Goal: Transaction & Acquisition: Download file/media

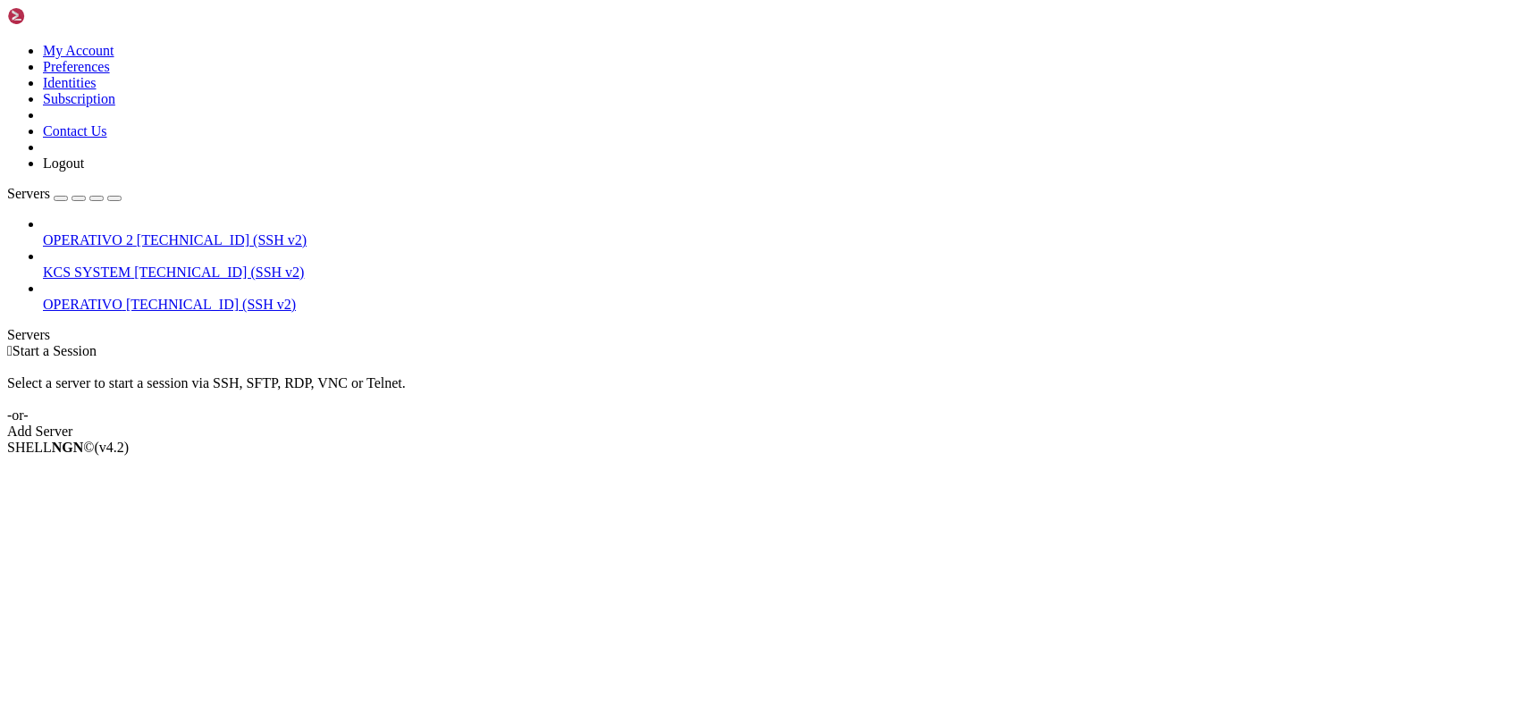
click at [150, 265] on span "[TECHNICAL_ID] (SSH v2)" at bounding box center [219, 272] width 170 height 15
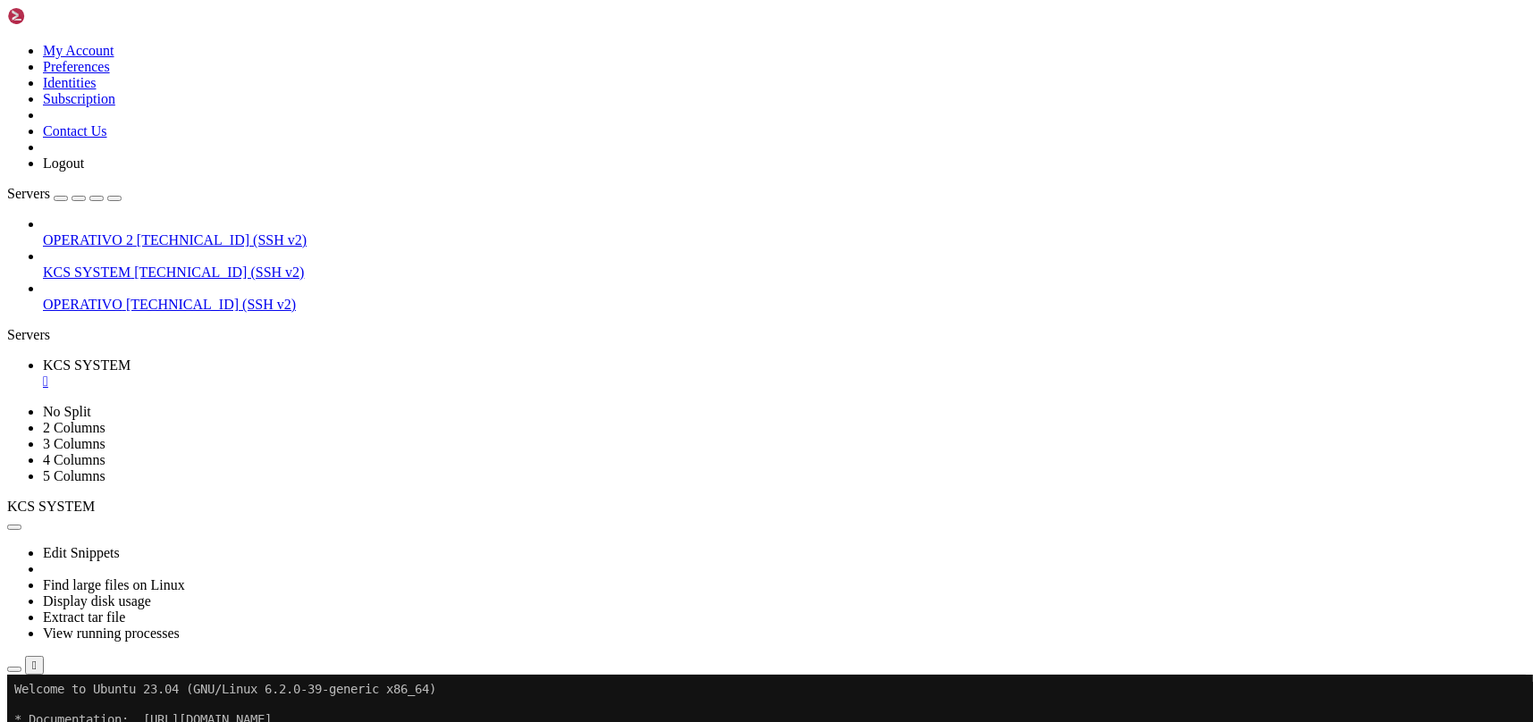
click at [14, 670] on icon "button" at bounding box center [14, 670] width 0 height 0
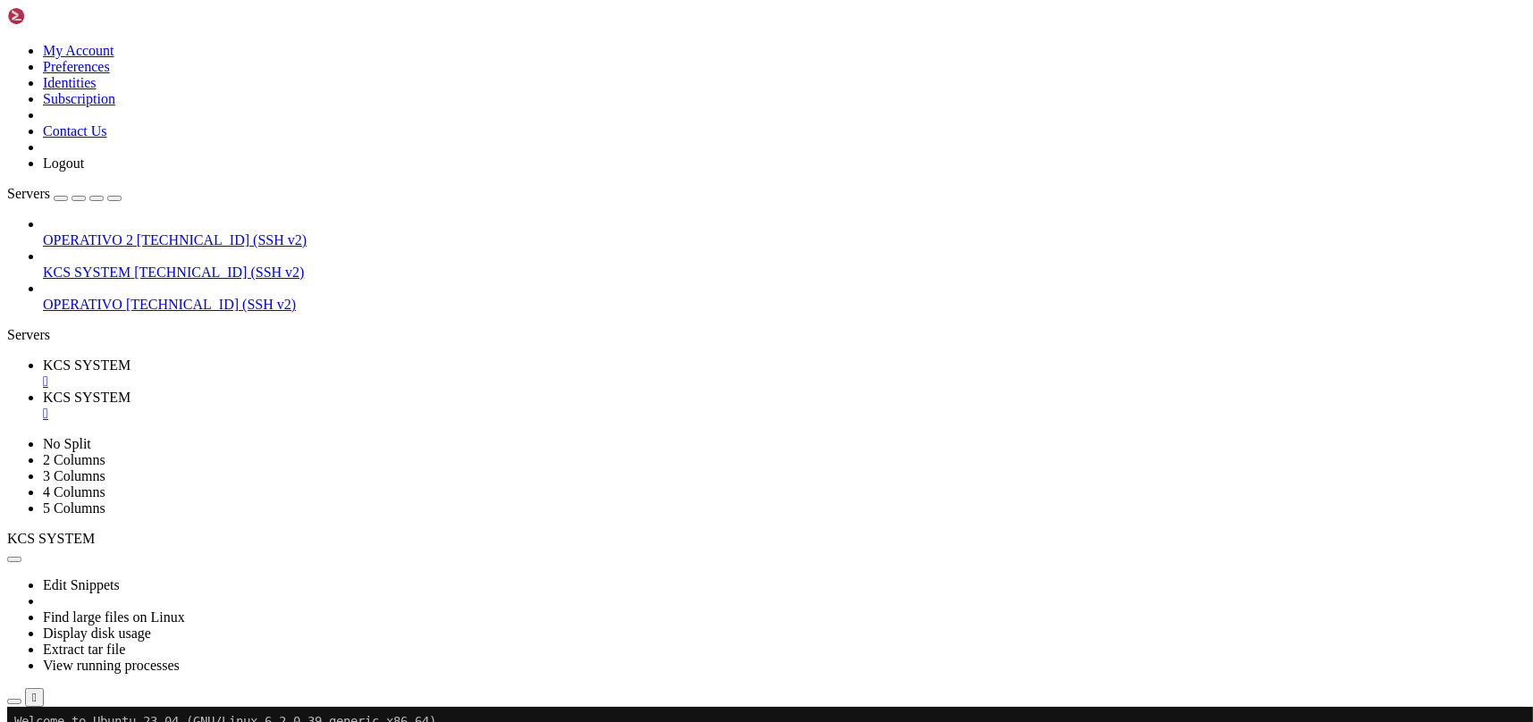
type input "/home/ubuntu/31-app-odoo2"
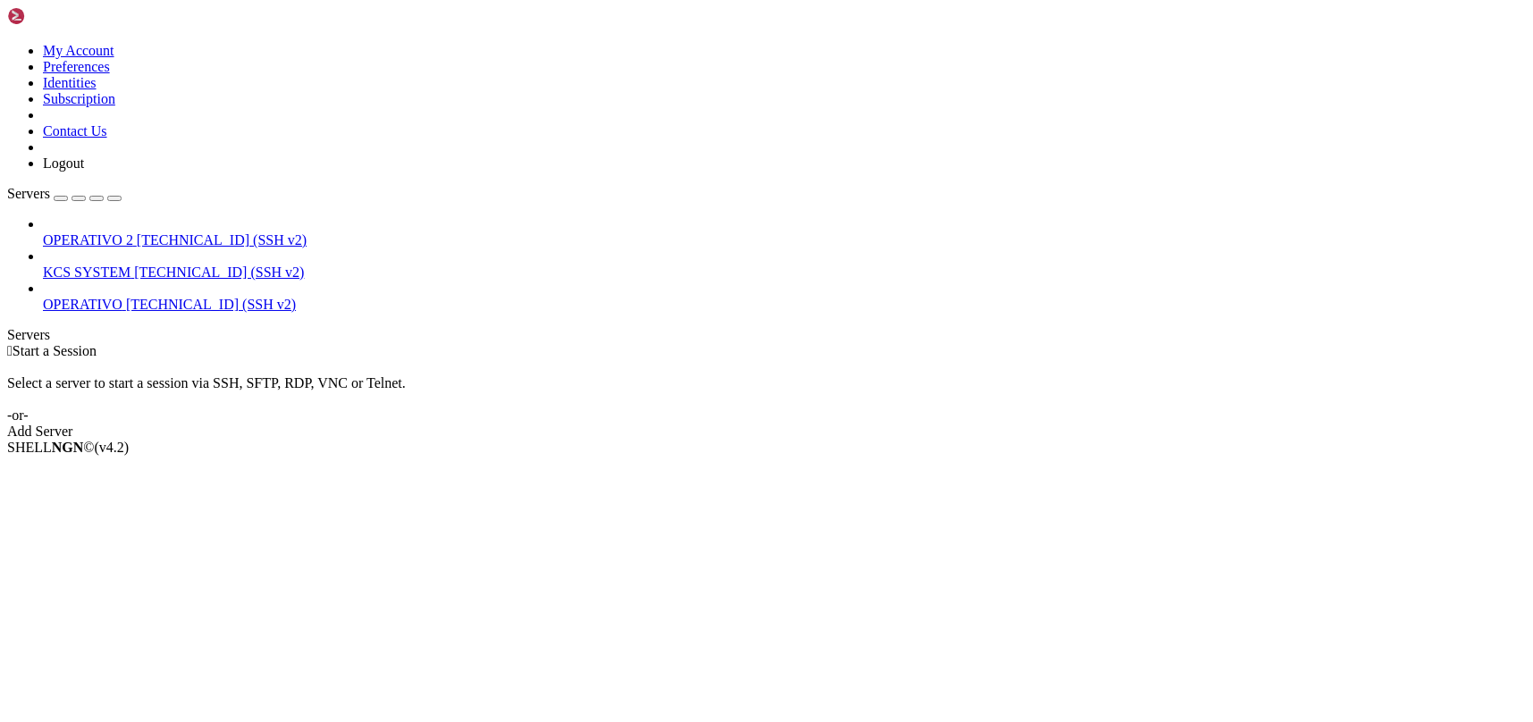
click at [157, 265] on link "KCS SYSTEM [TECHNICAL_ID] (SSH v2)" at bounding box center [784, 273] width 1483 height 16
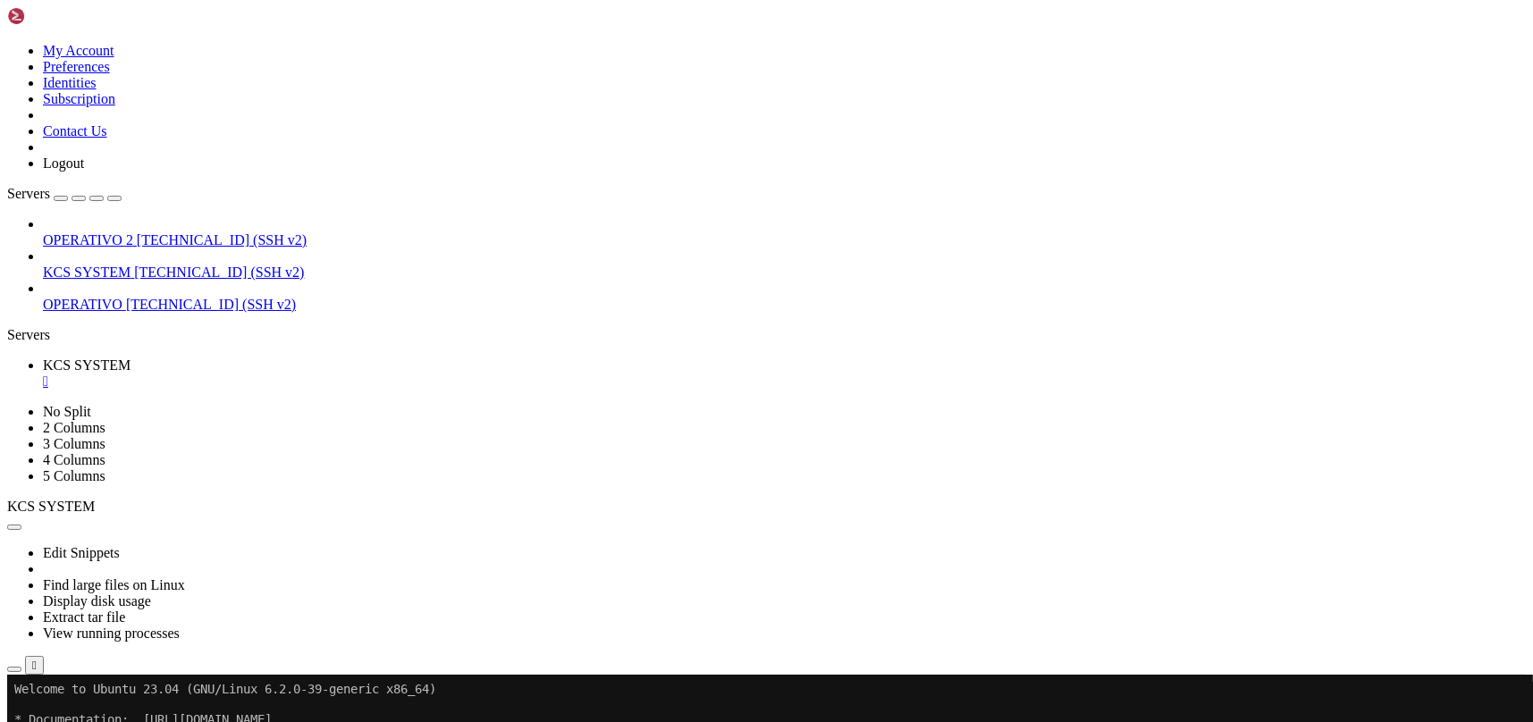
click at [14, 670] on icon "button" at bounding box center [14, 670] width 0 height 0
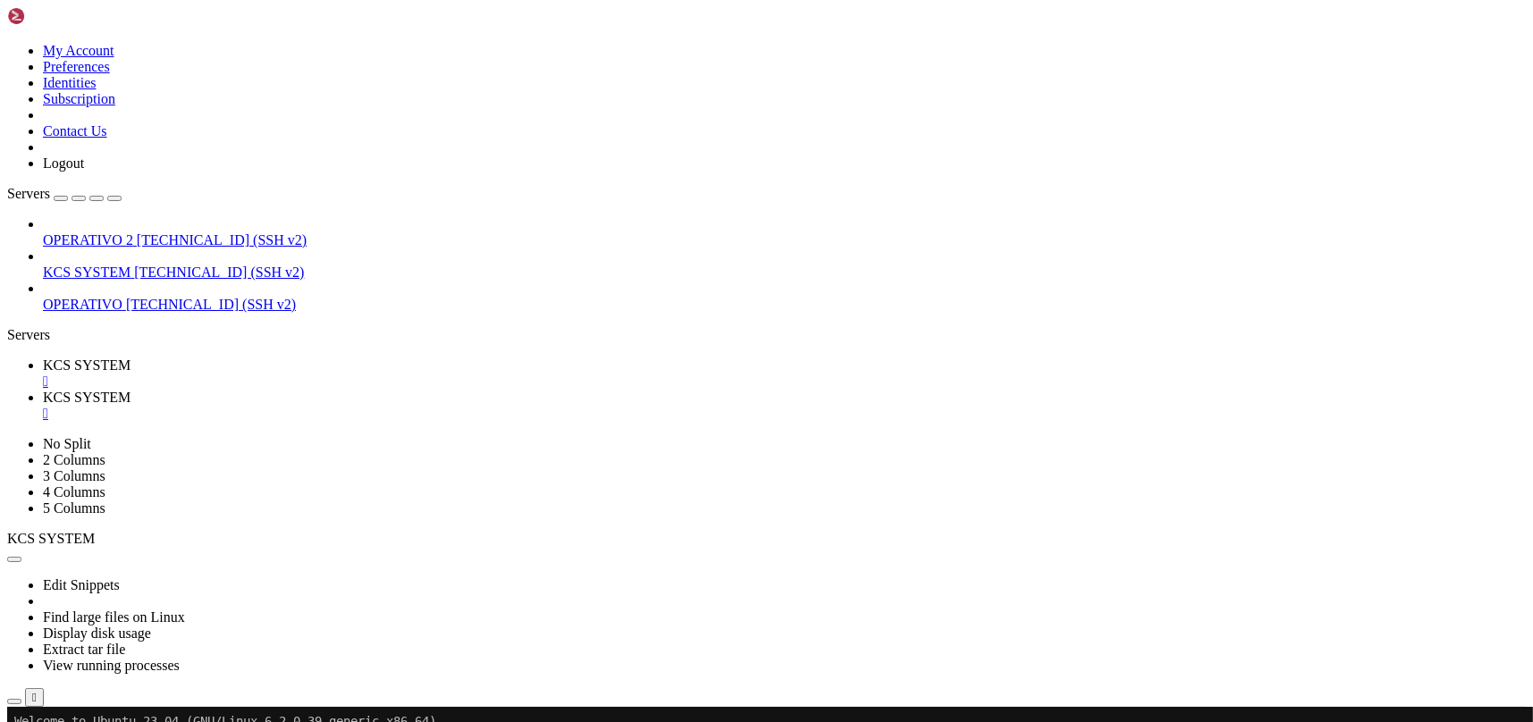
type input "/home/ubuntu/31-app-odoo2"
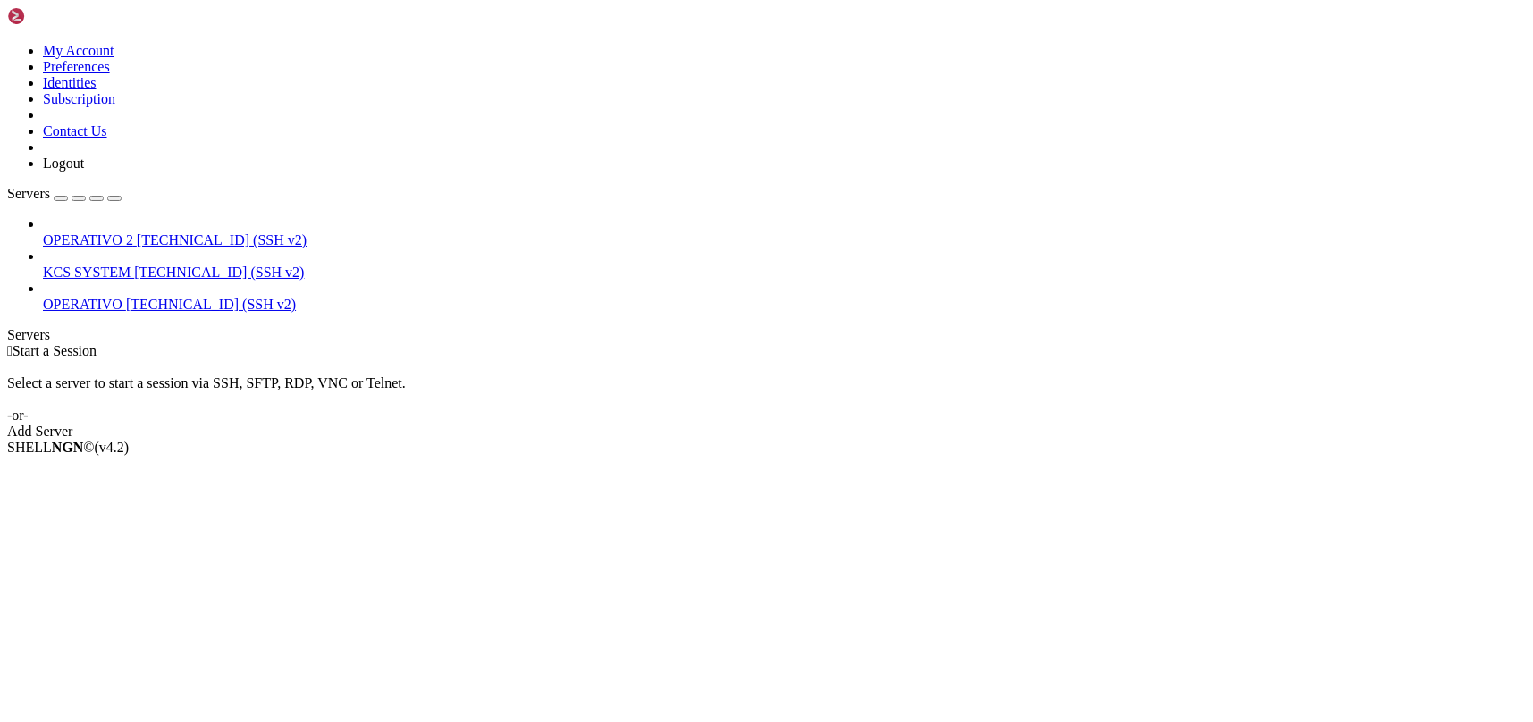
click at [87, 265] on link "KCS SYSTEM [TECHNICAL_ID] (SSH v2)" at bounding box center [784, 273] width 1483 height 16
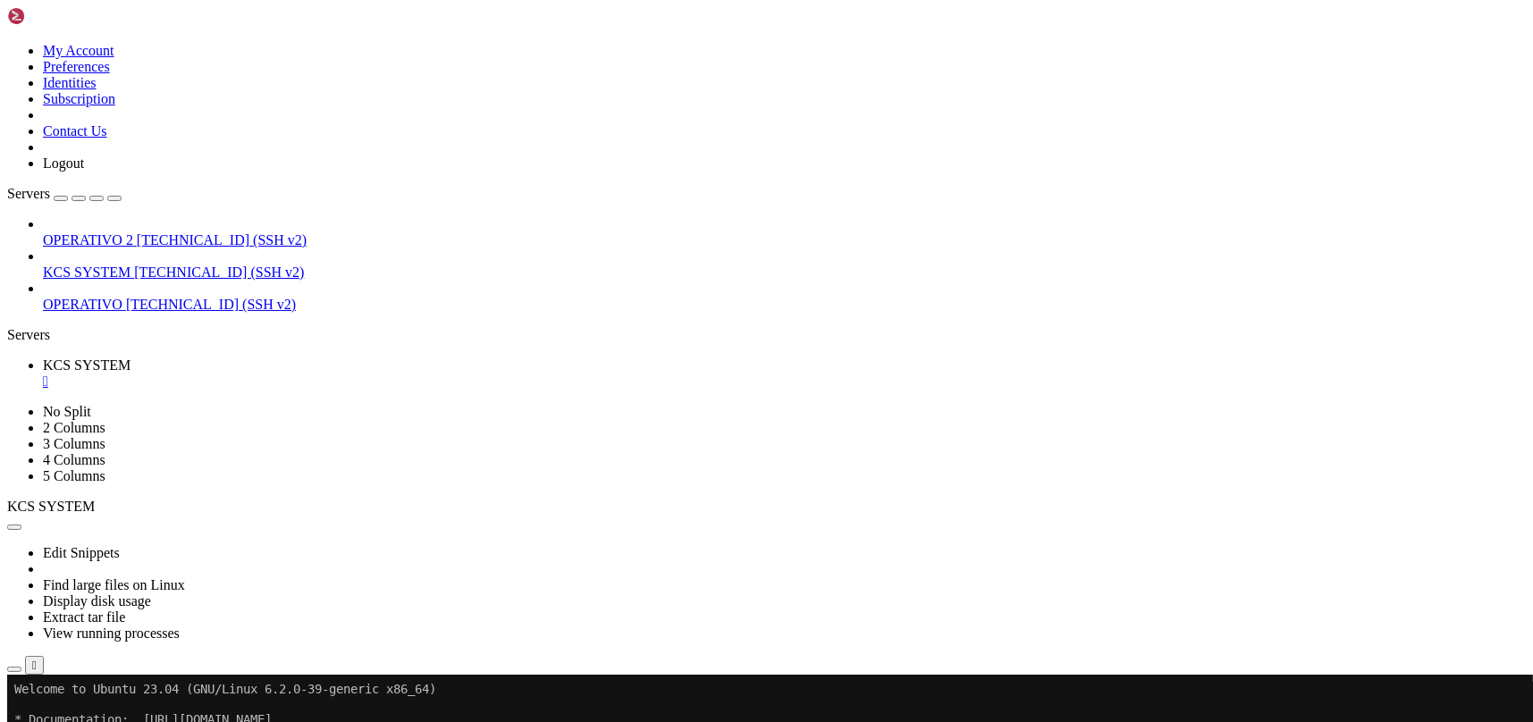
click at [14, 670] on icon "button" at bounding box center [14, 670] width 0 height 0
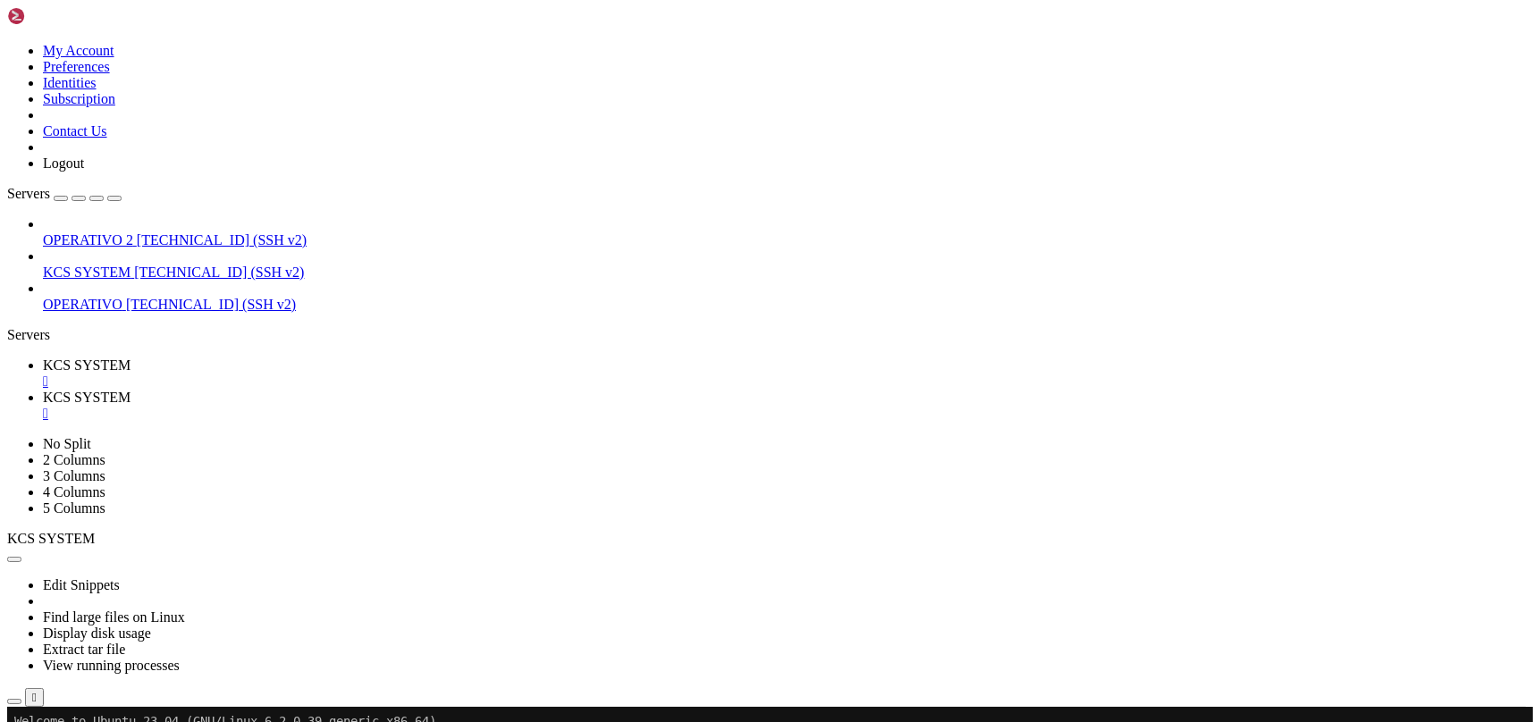
type input "/home/ubuntu/31-app-odoo2"
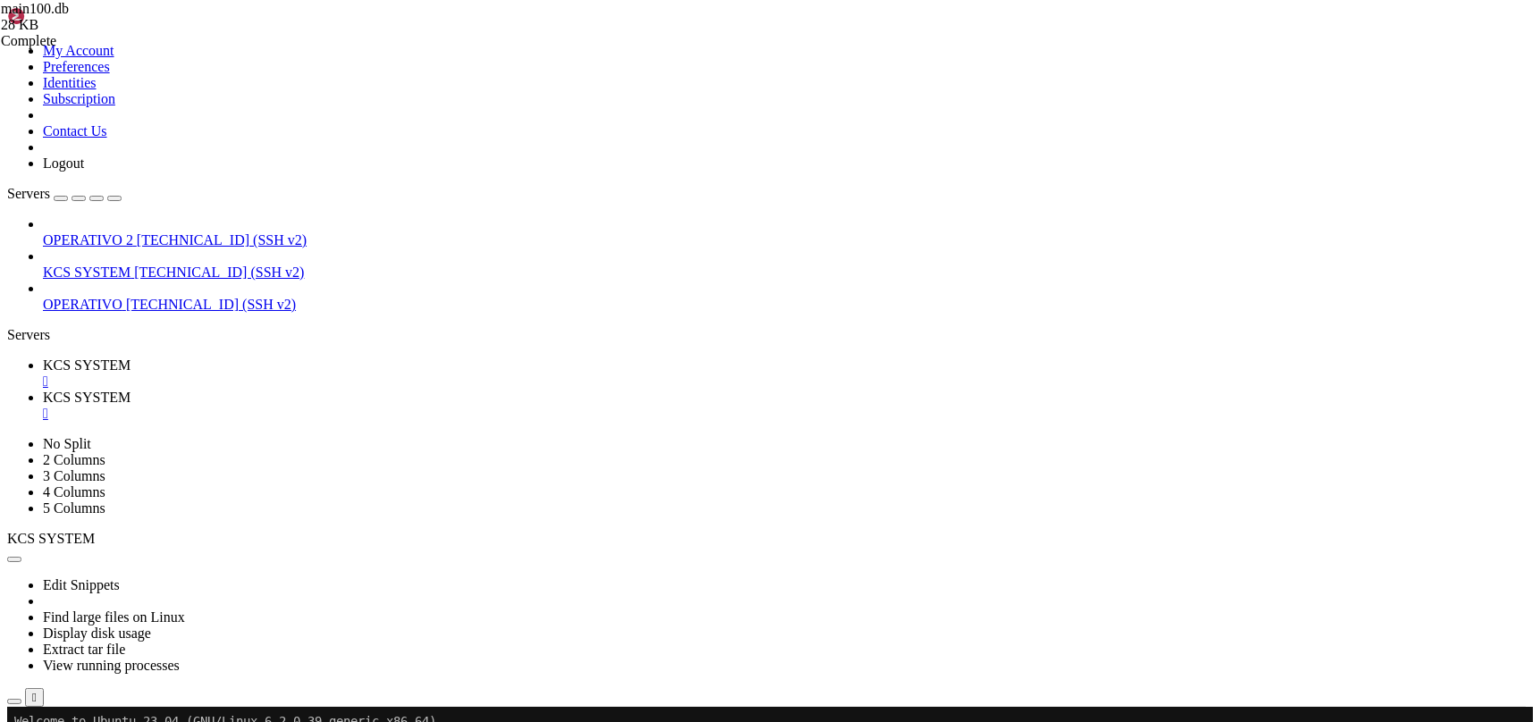
drag, startPoint x: 283, startPoint y: 33, endPoint x: 205, endPoint y: 112, distance: 110.6
click at [283, 358] on link "KCS SYSTEM " at bounding box center [784, 374] width 1483 height 32
click at [131, 390] on span "KCS SYSTEM" at bounding box center [87, 397] width 88 height 15
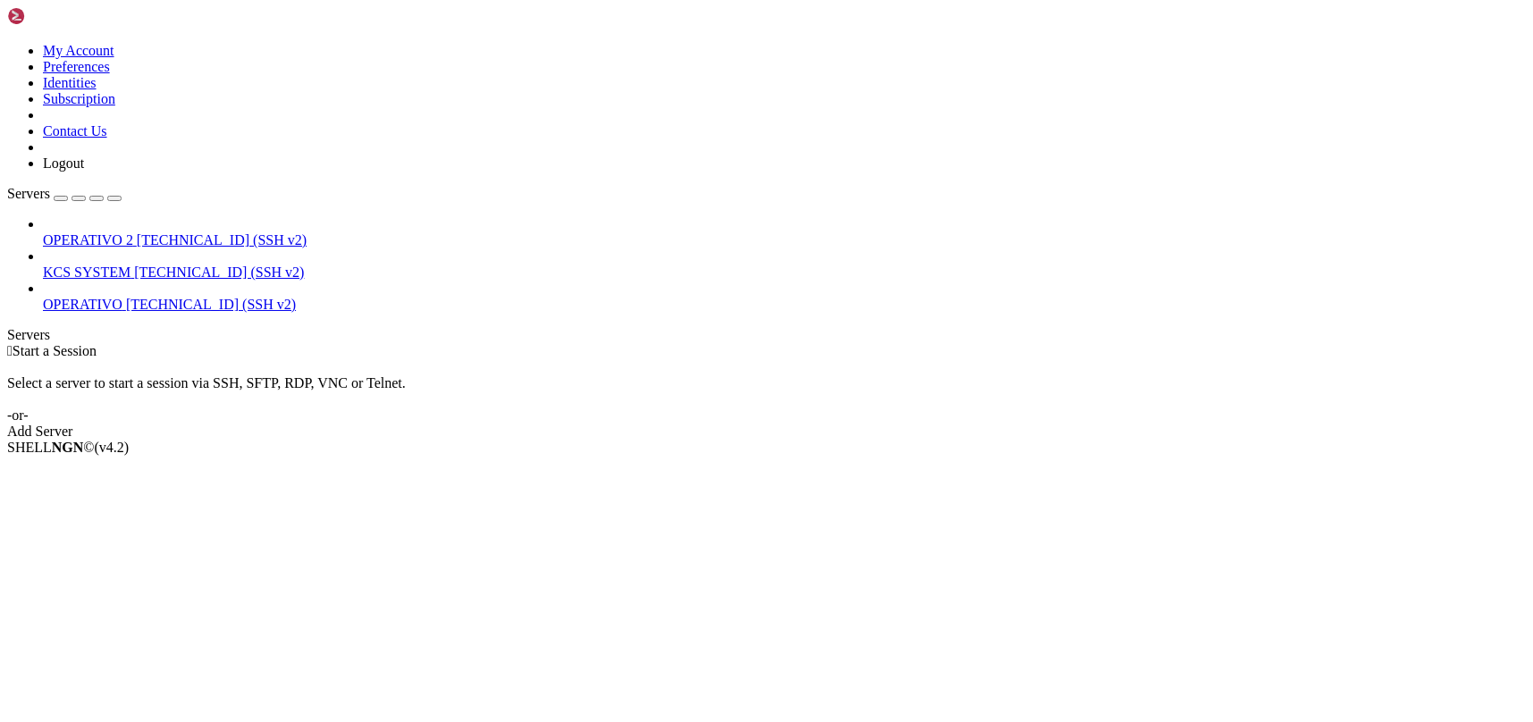
click at [134, 265] on span "[TECHNICAL_ID] (SSH v2)" at bounding box center [219, 272] width 170 height 15
drag, startPoint x: 133, startPoint y: 158, endPoint x: 206, endPoint y: 116, distance: 83.7
click at [134, 265] on span "[TECHNICAL_ID] (SSH v2)" at bounding box center [219, 272] width 170 height 15
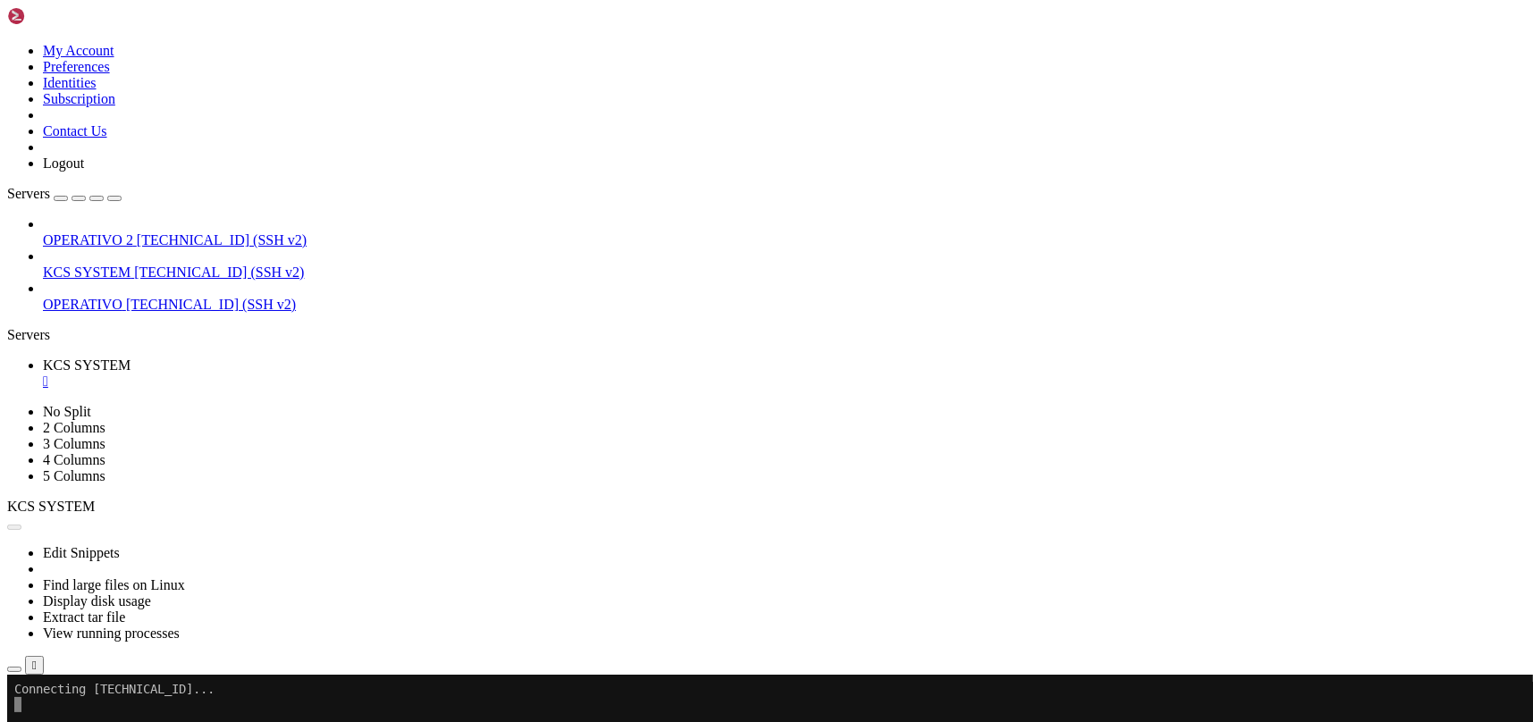
click at [14, 670] on icon "button" at bounding box center [14, 670] width 0 height 0
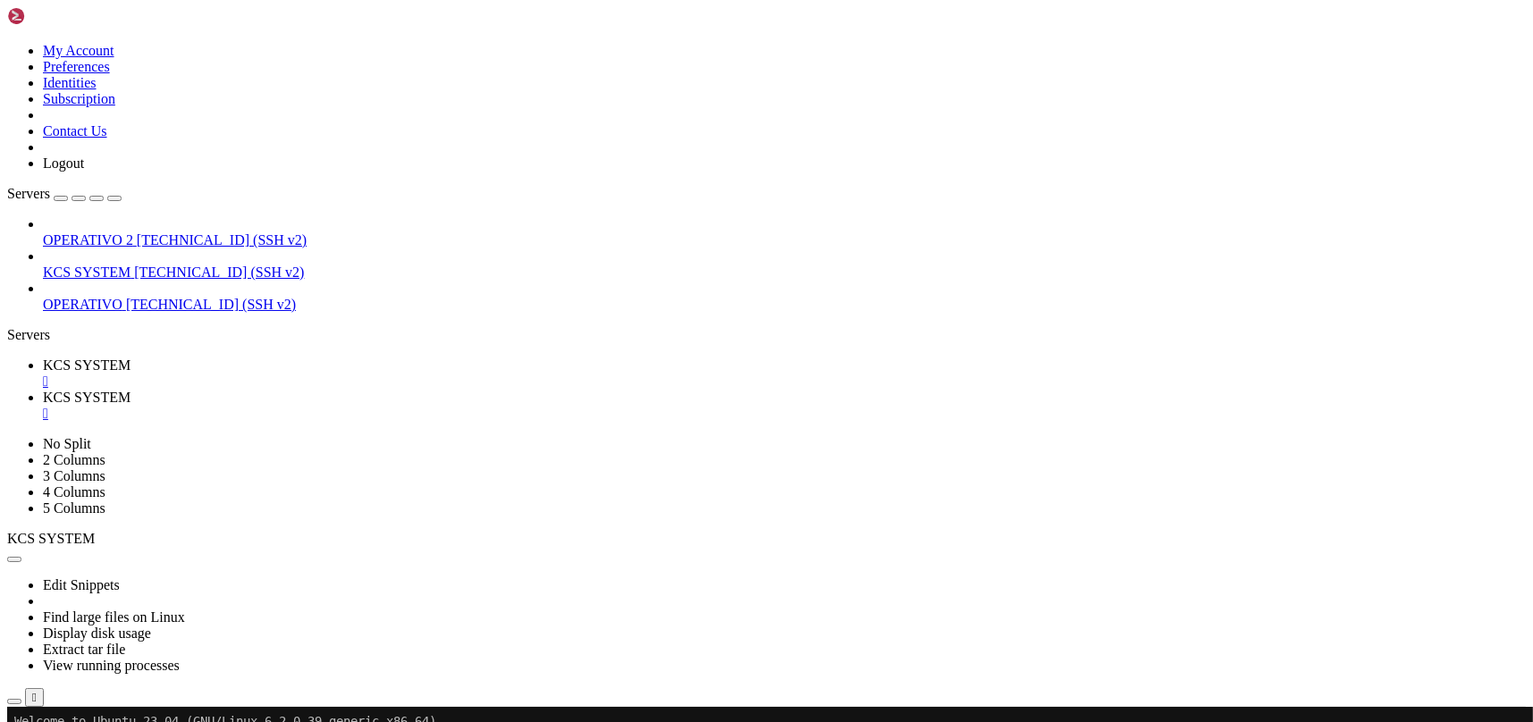
type input "/home/ubuntu/31-app-odoo2"
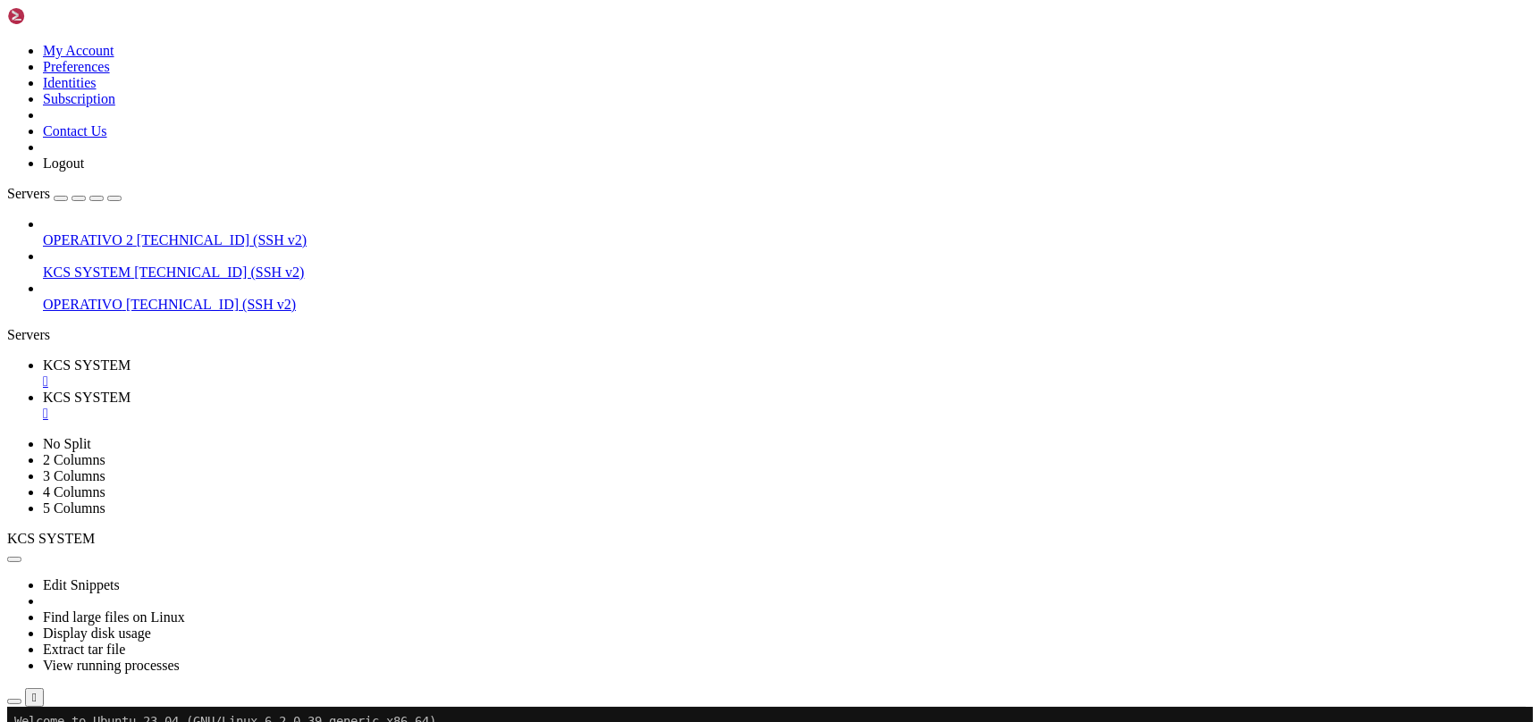
scroll to position [3752, 0]
click at [155, 265] on span "[TECHNICAL_ID] (SSH v2)" at bounding box center [219, 272] width 170 height 15
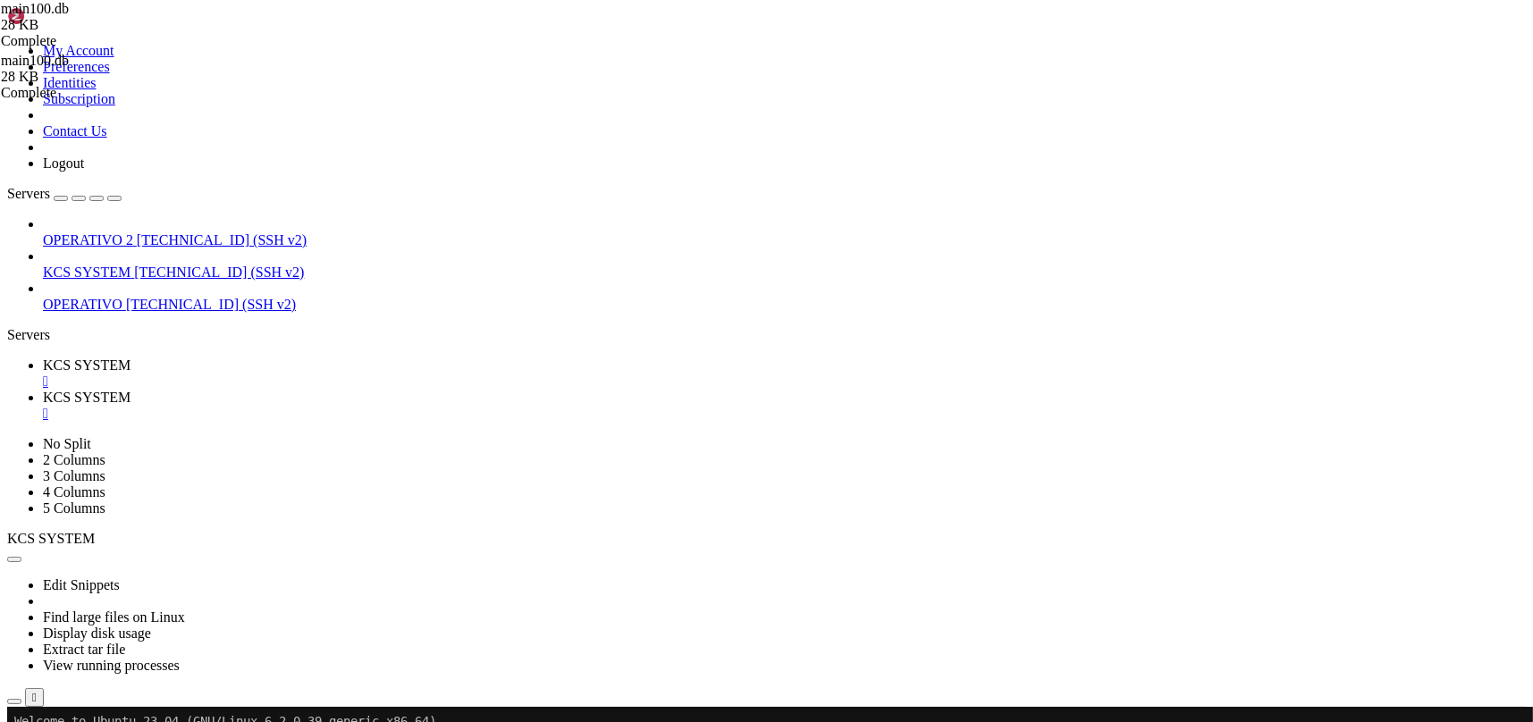
click at [155, 265] on span "[TECHNICAL_ID] (SSH v2)" at bounding box center [219, 272] width 170 height 15
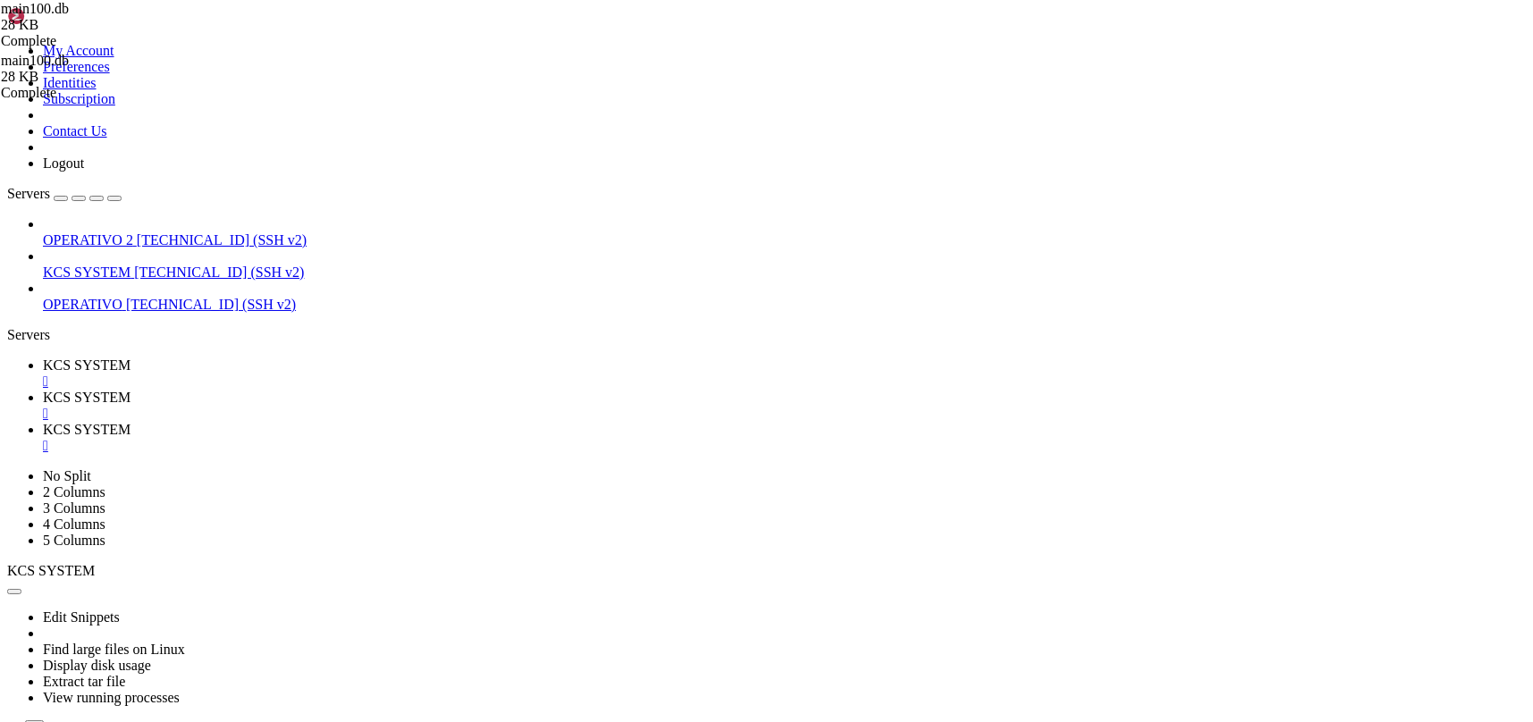
scroll to position [0, 0]
click at [477, 406] on div "" at bounding box center [784, 414] width 1483 height 16
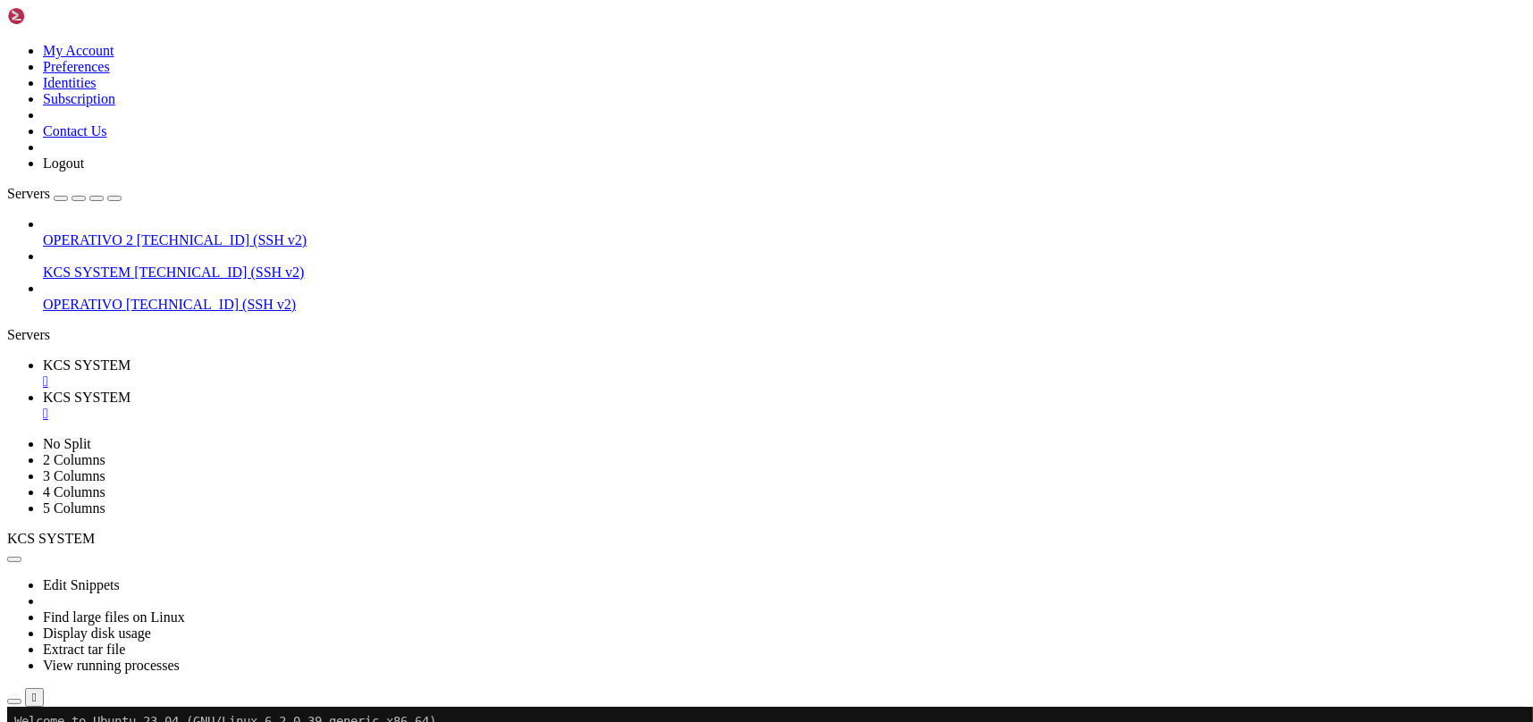
click at [477, 406] on div "" at bounding box center [784, 414] width 1483 height 16
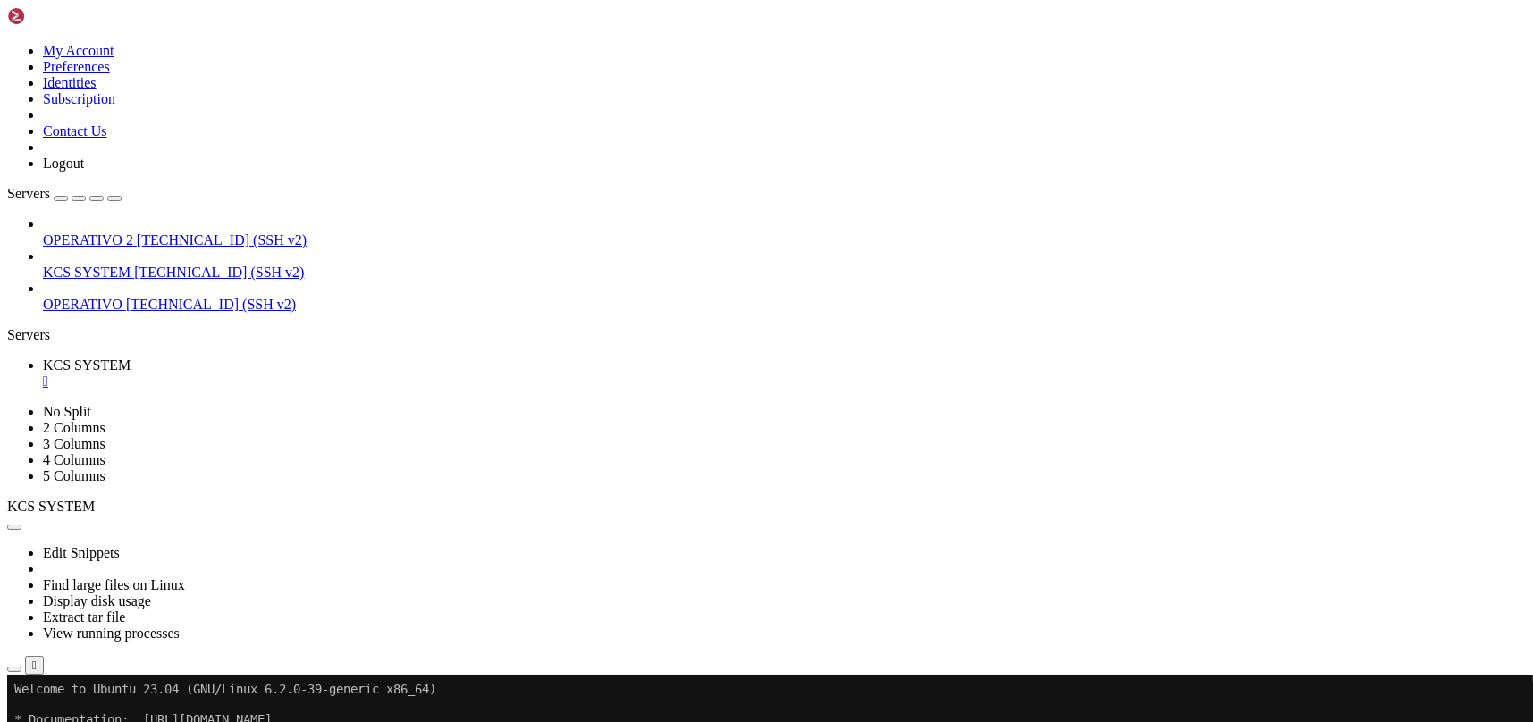
click at [21, 667] on button "button" at bounding box center [14, 669] width 14 height 5
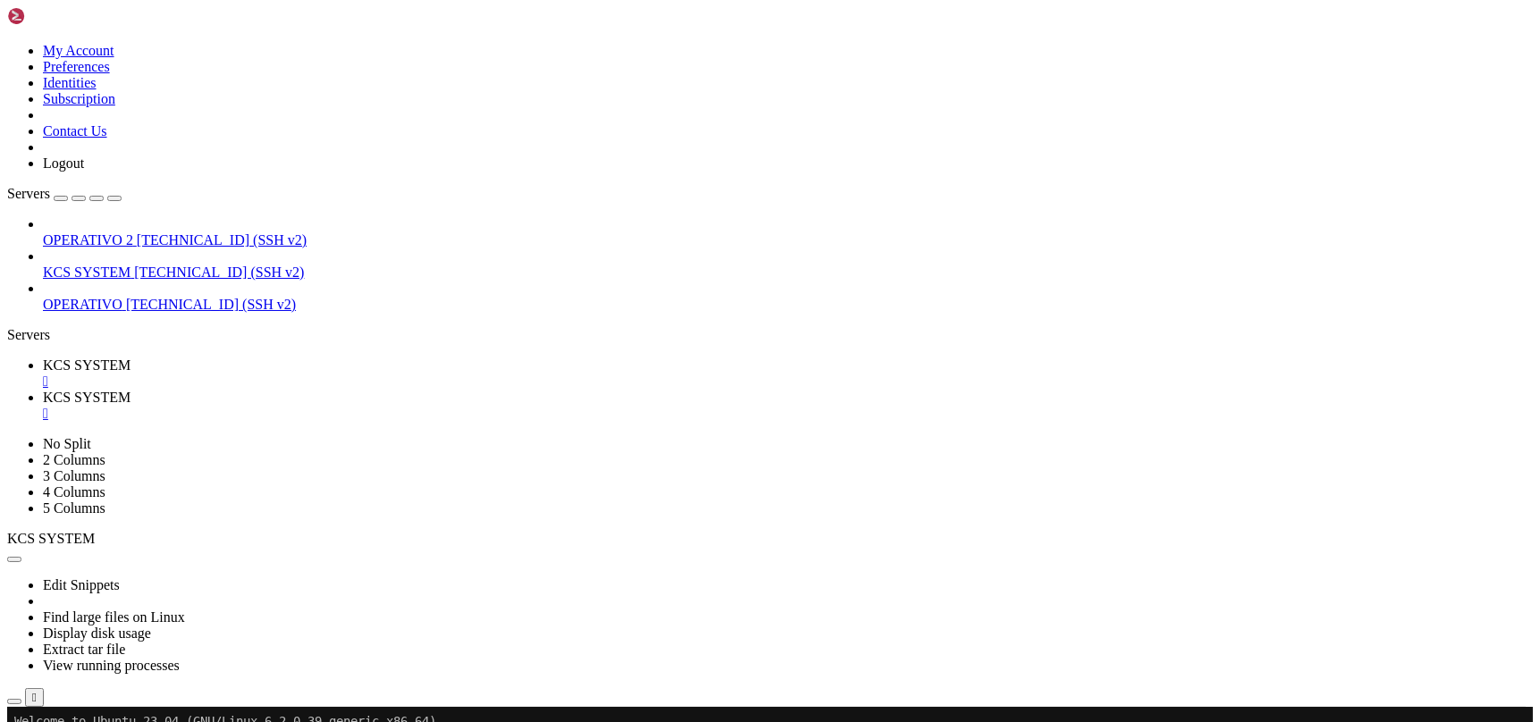
type input "/home/ubuntu/31-app-odoo2/instance"
